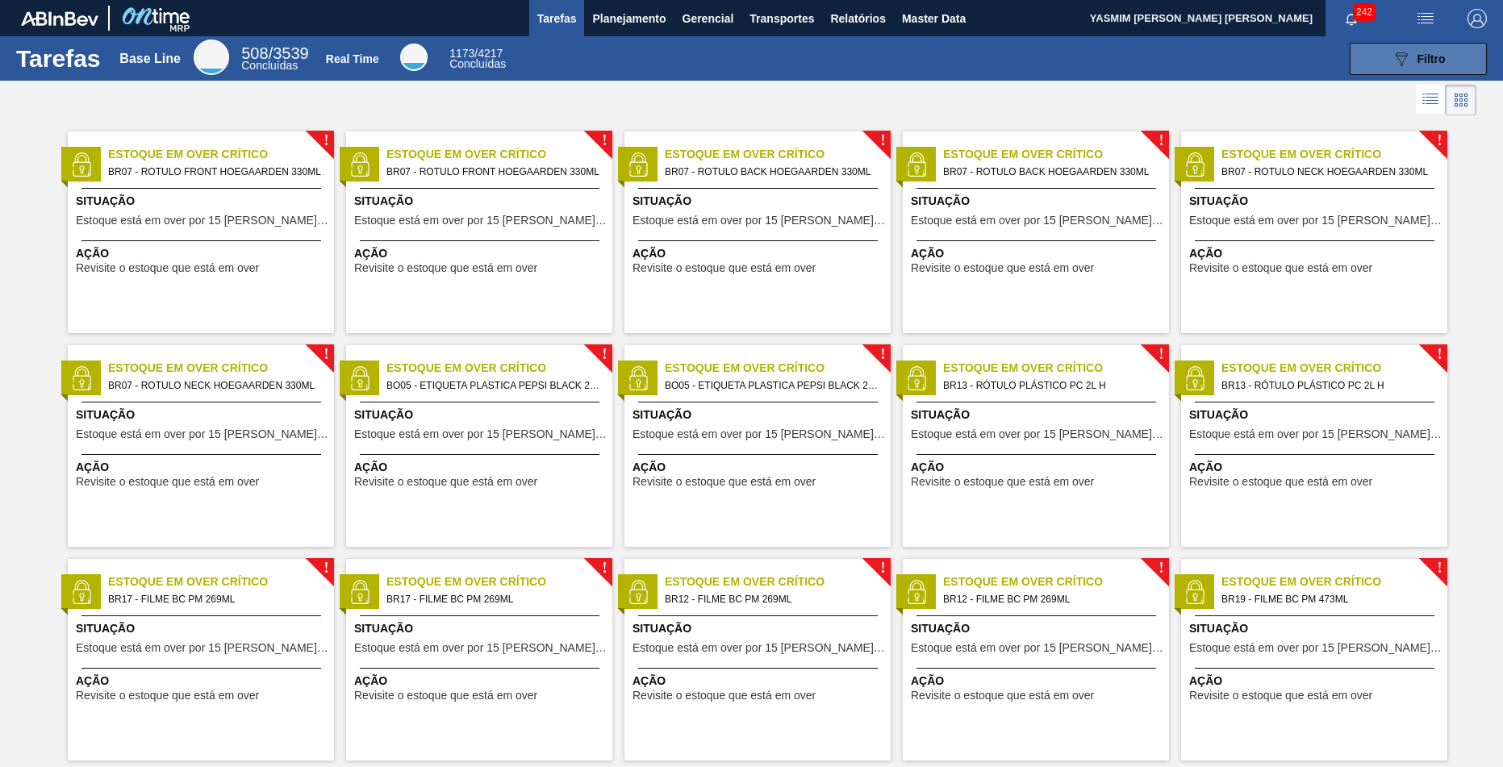
click at [1366, 65] on button "089F7B8B-B2A5-4AFE-B5C0-19BA573D28AC Filtro" at bounding box center [1418, 59] width 137 height 32
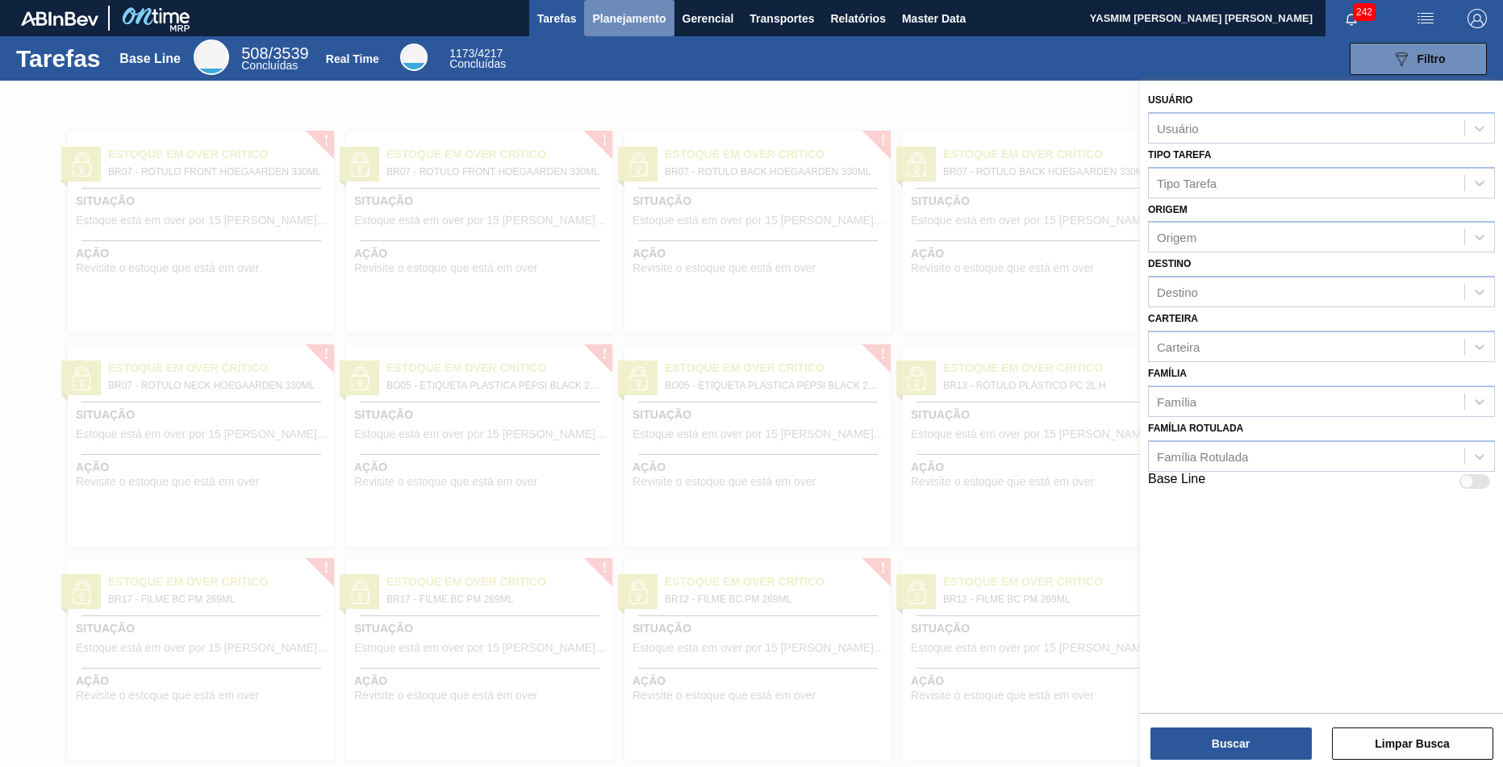
click at [627, 17] on span "Planejamento" at bounding box center [628, 18] width 73 height 19
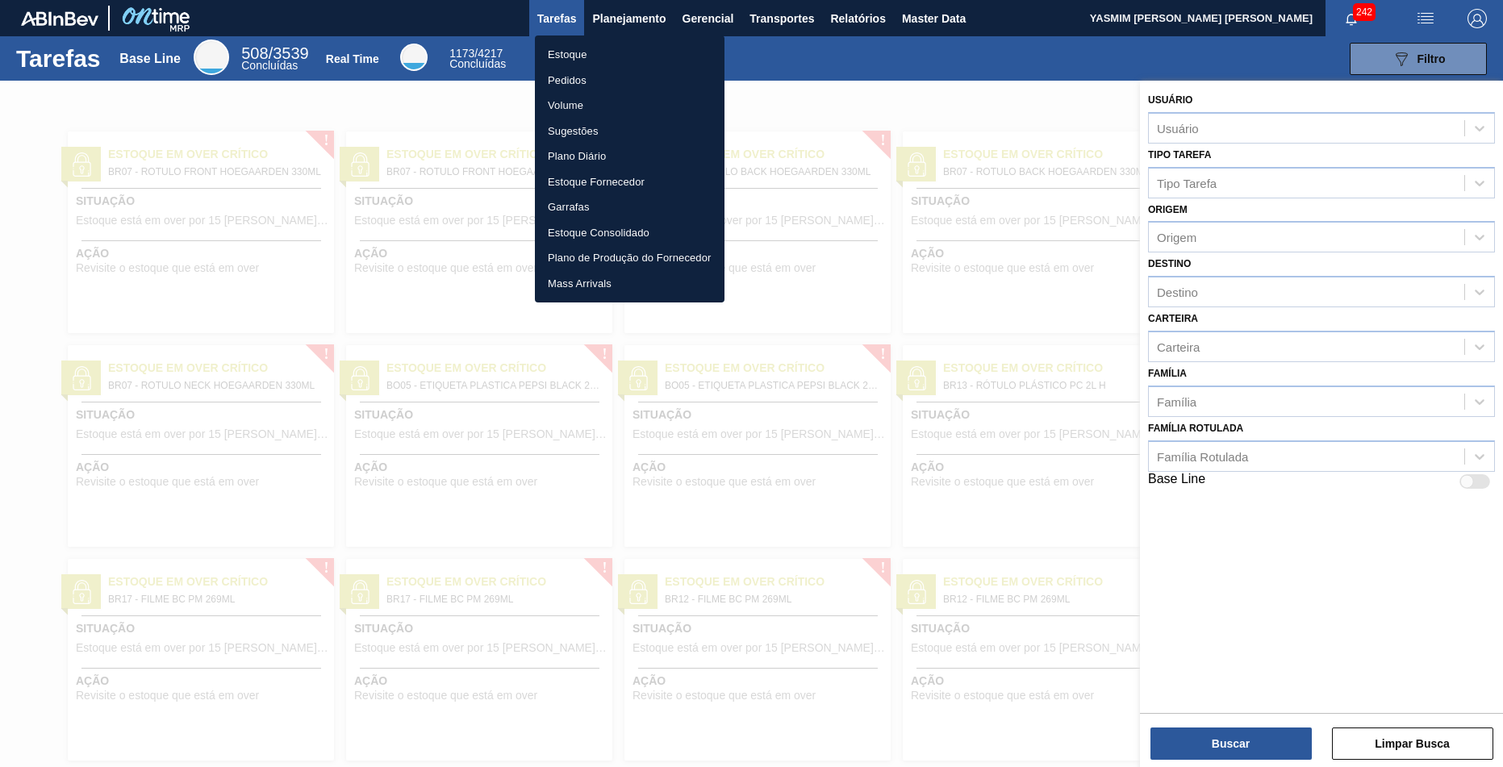
click at [591, 58] on li "Estoque" at bounding box center [630, 55] width 190 height 26
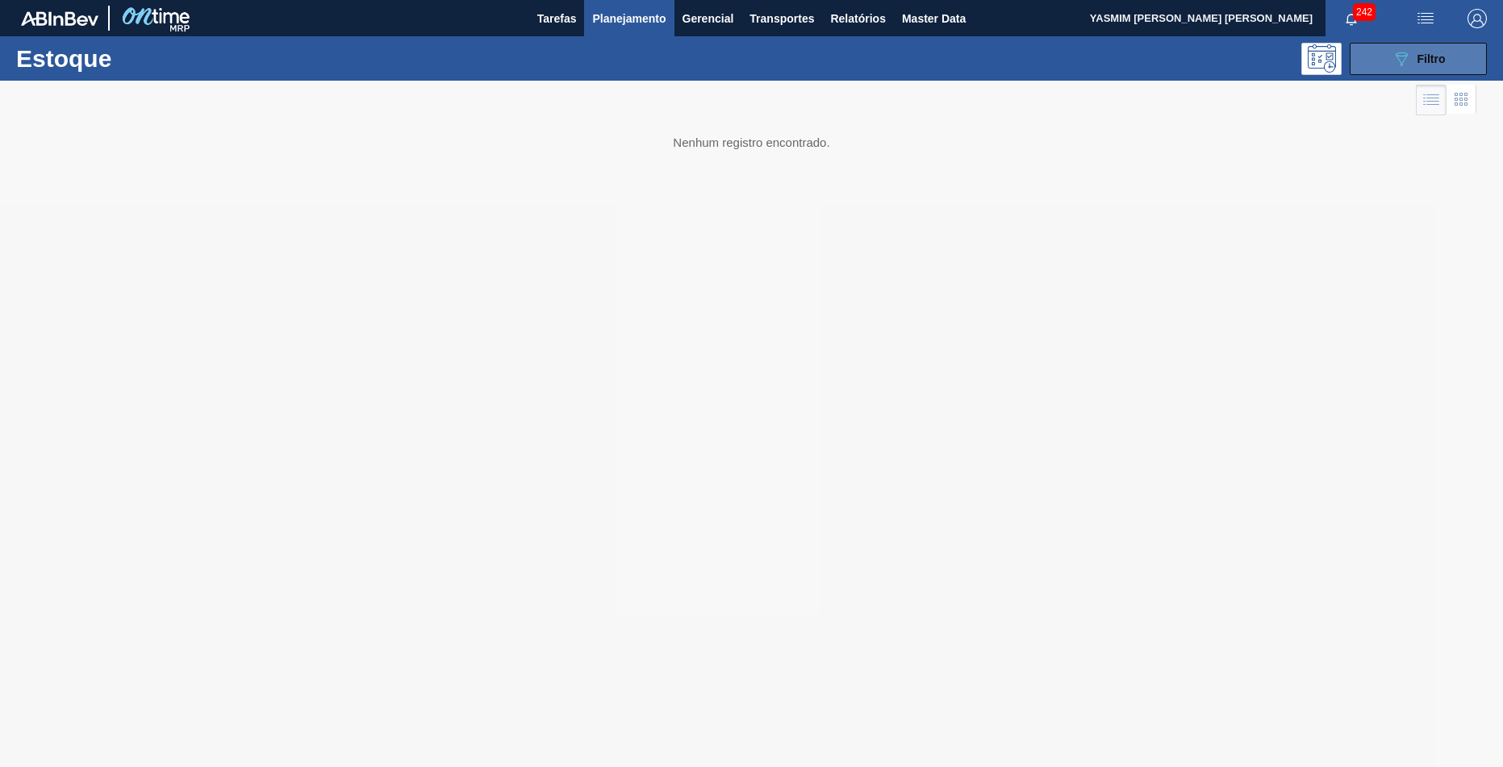
click at [1391, 57] on button "089F7B8B-B2A5-4AFE-B5C0-19BA573D28AC Filtro" at bounding box center [1418, 59] width 137 height 32
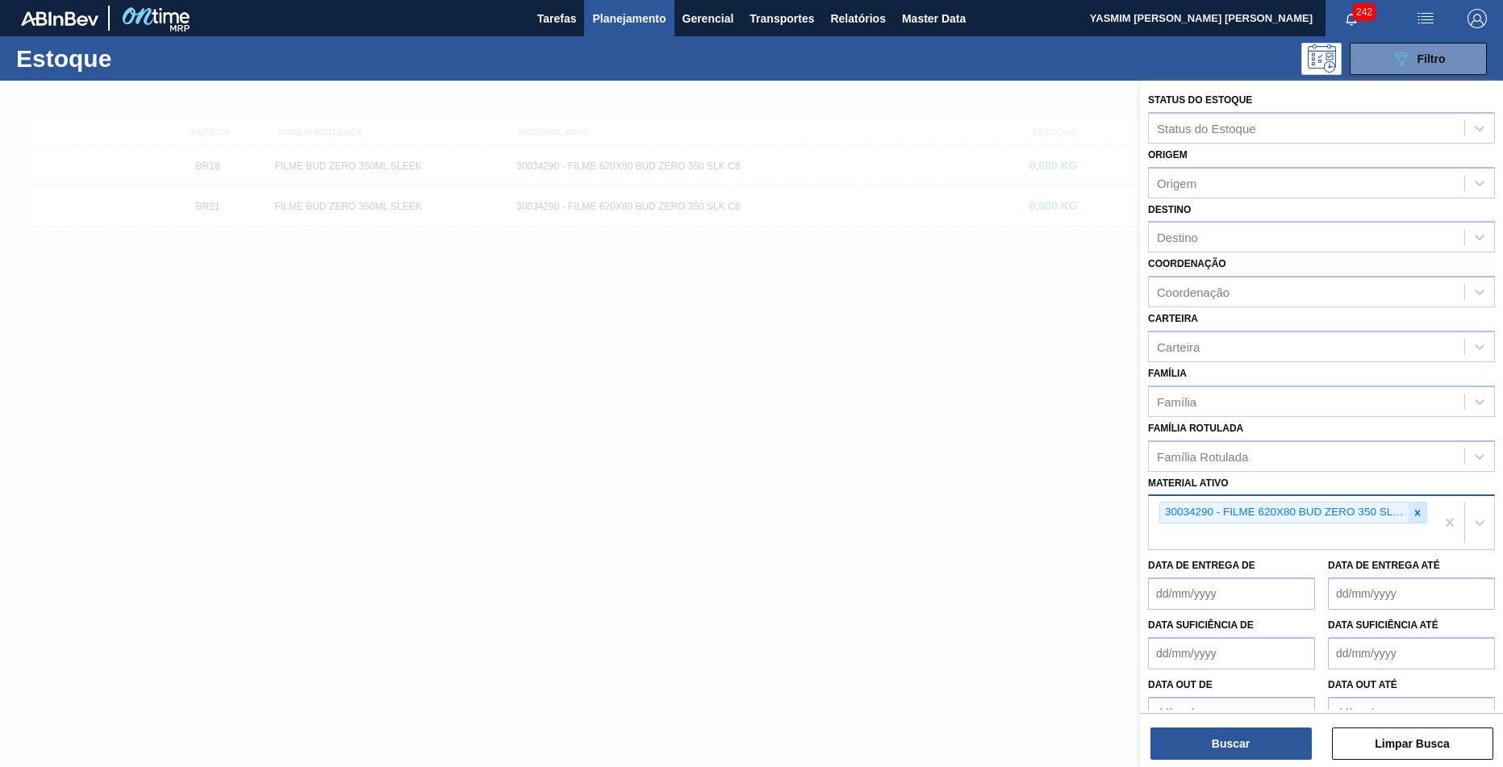
click at [1416, 507] on icon at bounding box center [1417, 512] width 11 height 11
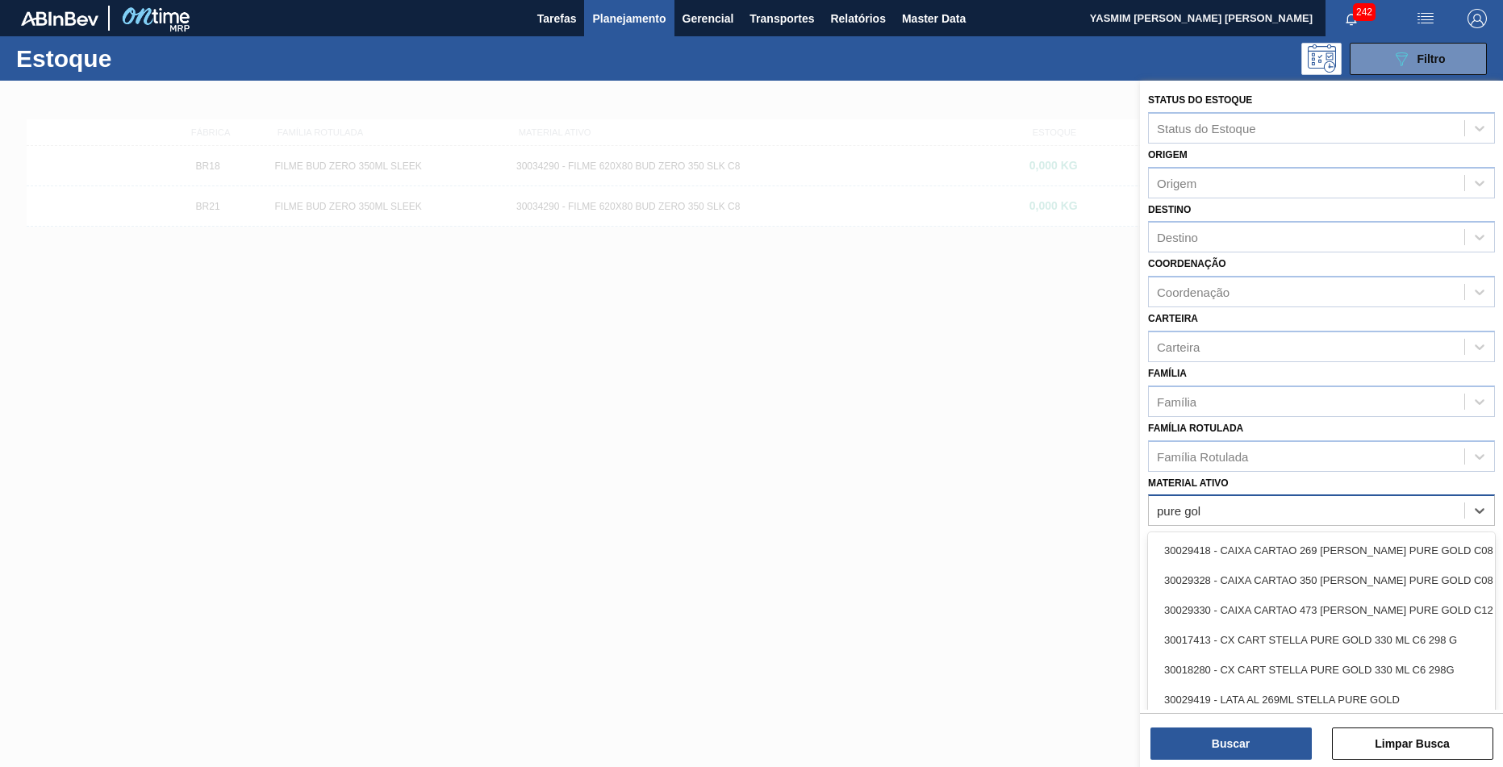
type ativo "pure gold"
click at [1318, 565] on div "30029328 - CAIXA CARTAO 350 [PERSON_NAME] PURE GOLD C08" at bounding box center [1321, 580] width 347 height 30
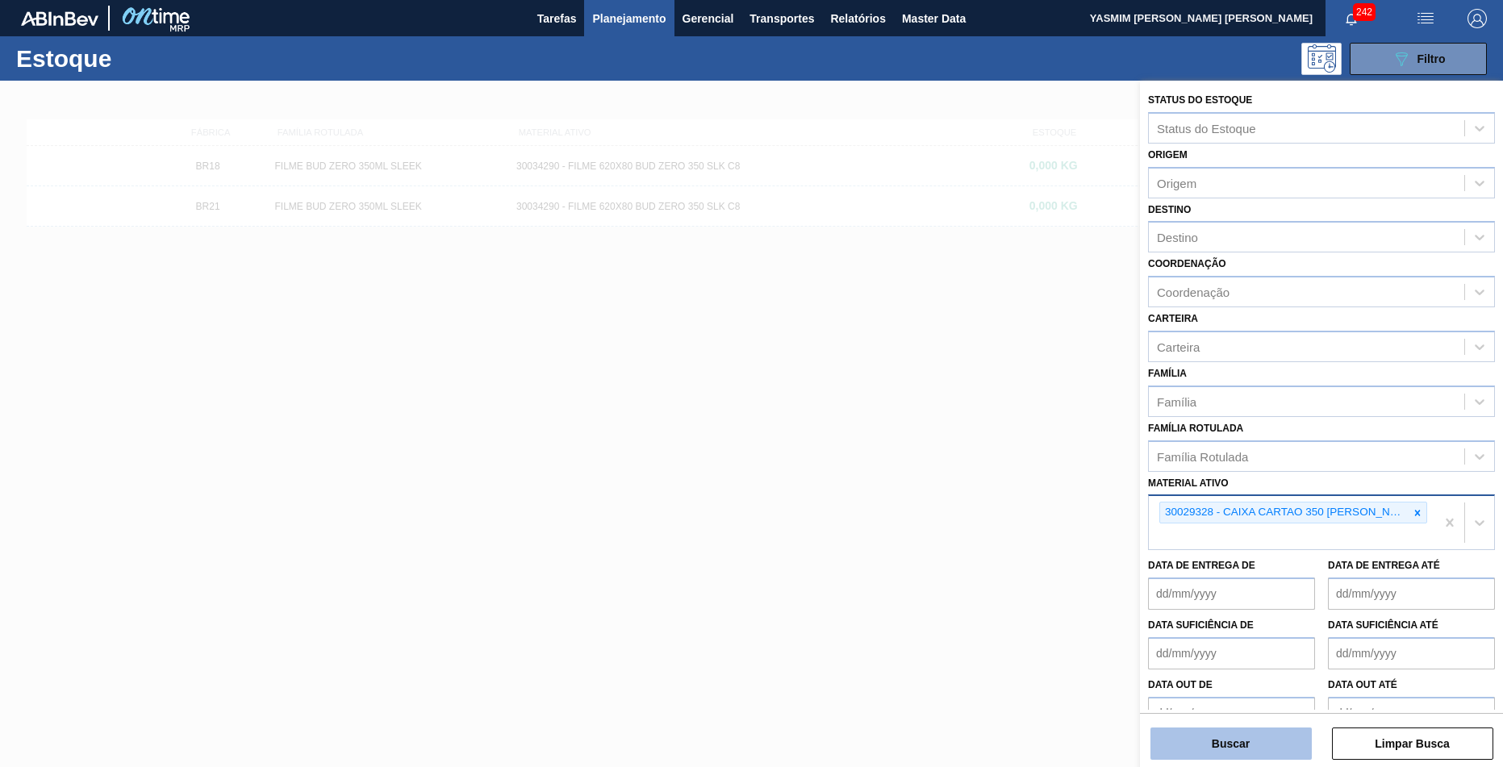
click at [1269, 737] on button "Buscar" at bounding box center [1230, 744] width 161 height 32
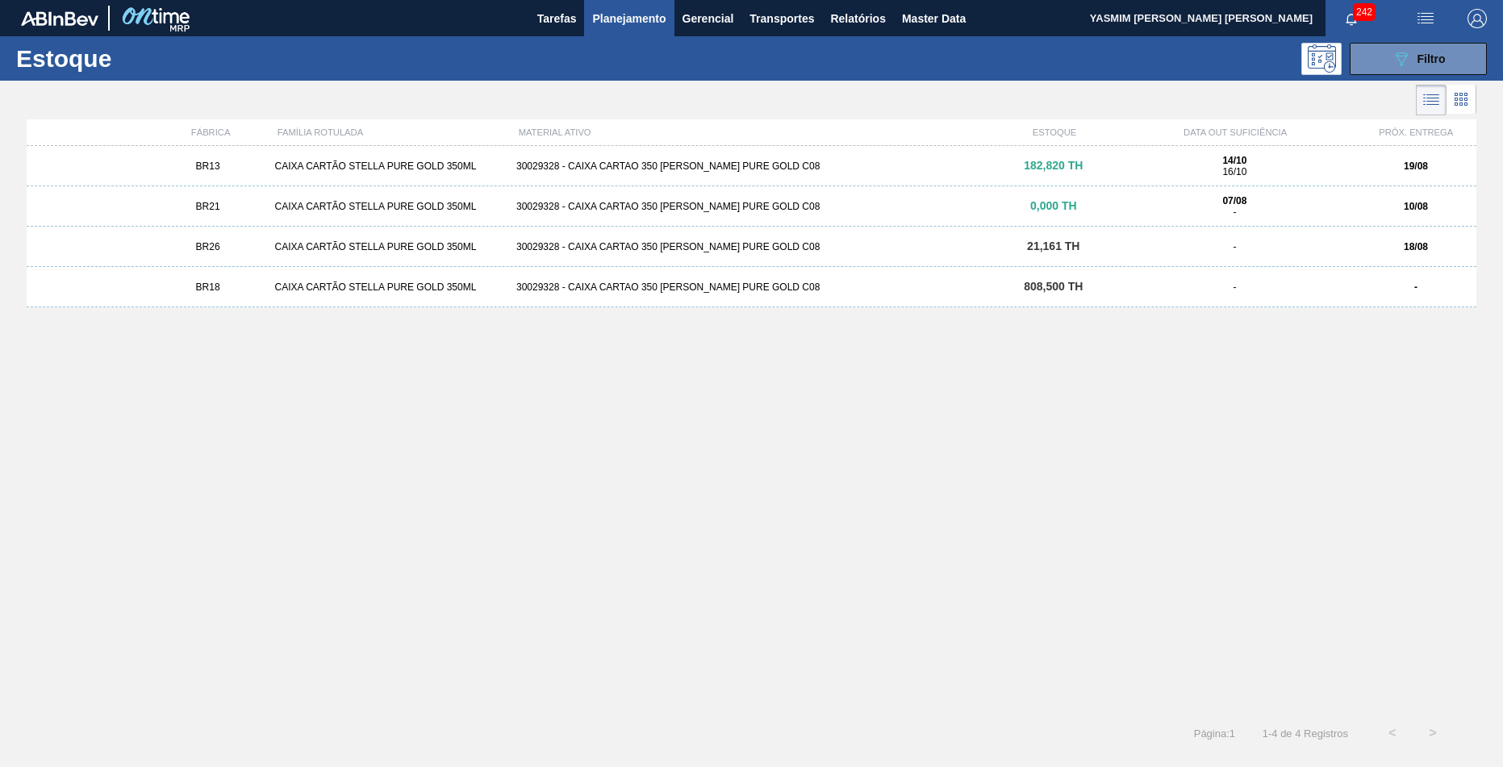
click at [1246, 214] on div "07/08 -" at bounding box center [1234, 206] width 228 height 23
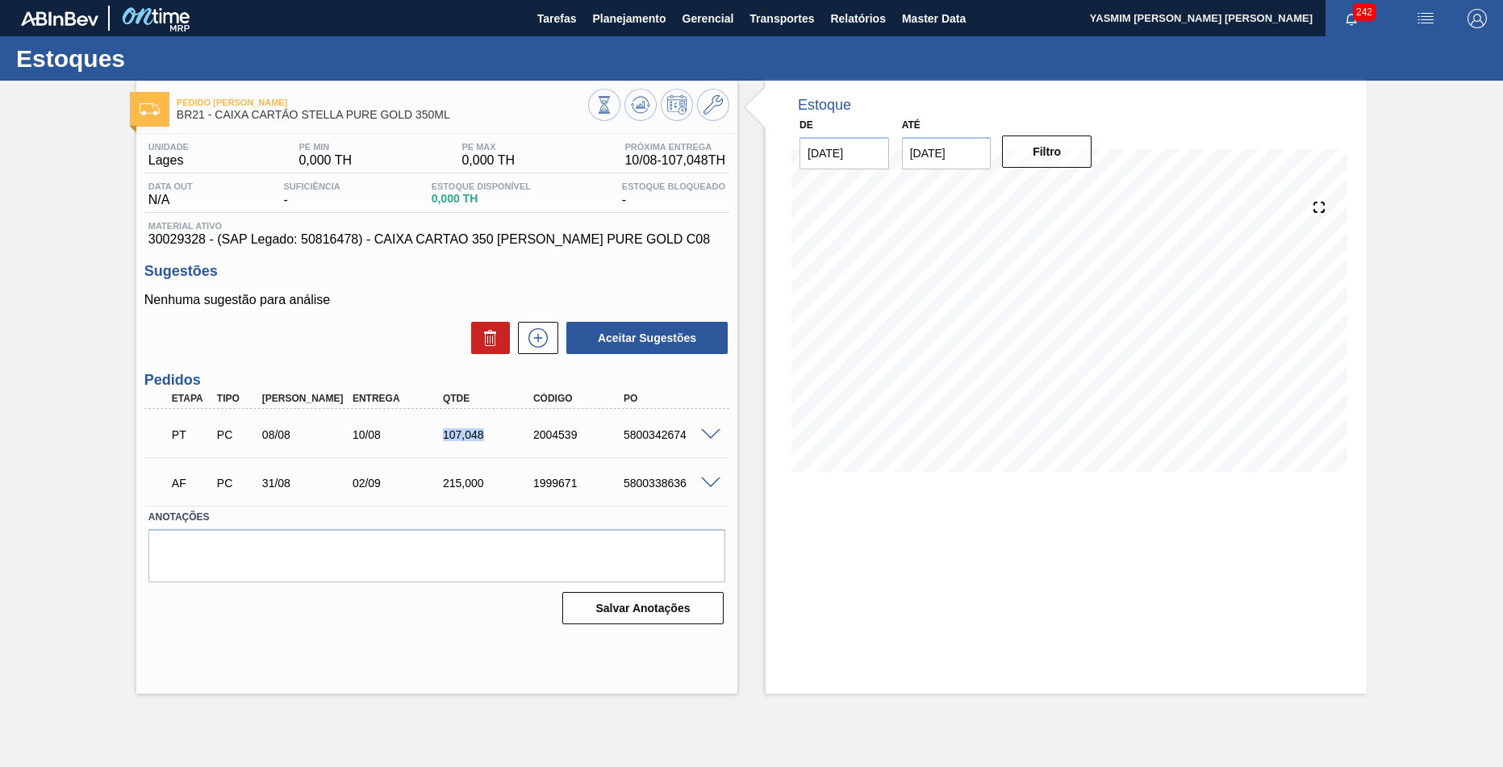
drag, startPoint x: 433, startPoint y: 432, endPoint x: 517, endPoint y: 415, distance: 85.6
click at [517, 417] on div "PT PC 08/08 10/08 107,048 2004539 5800342674" at bounding box center [432, 433] width 542 height 32
click at [723, 428] on div at bounding box center [713, 434] width 32 height 12
click at [717, 429] on span at bounding box center [710, 435] width 19 height 12
